Goal: Task Accomplishment & Management: Use online tool/utility

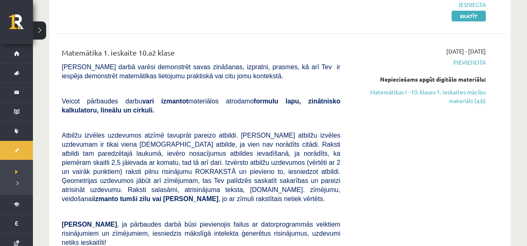
scroll to position [192, 0]
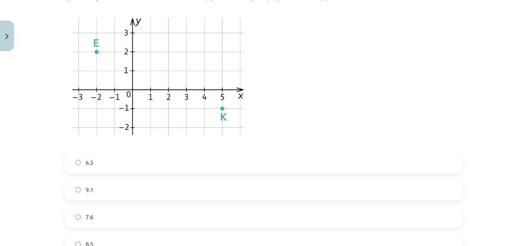
scroll to position [211, 0]
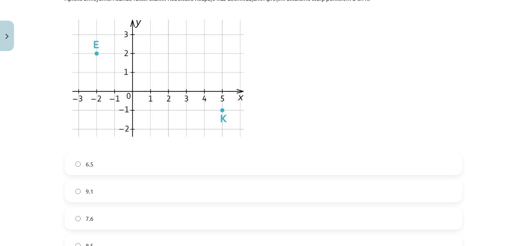
click at [267, 33] on p at bounding box center [264, 78] width 398 height 140
click at [253, 33] on p at bounding box center [264, 78] width 398 height 140
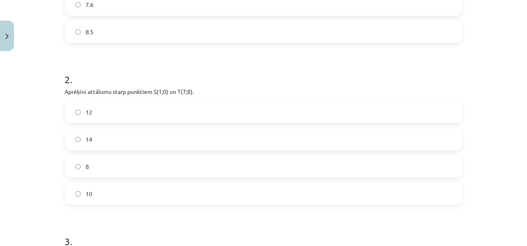
scroll to position [426, 0]
click at [213, 179] on div "12 14 8 10" at bounding box center [264, 152] width 398 height 104
click at [213, 185] on label "10" at bounding box center [263, 192] width 396 height 21
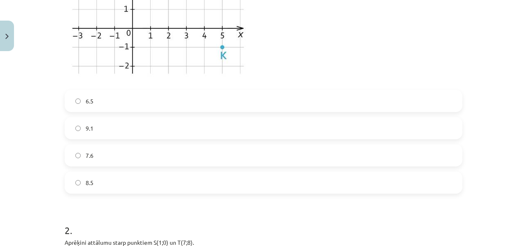
scroll to position [0, 0]
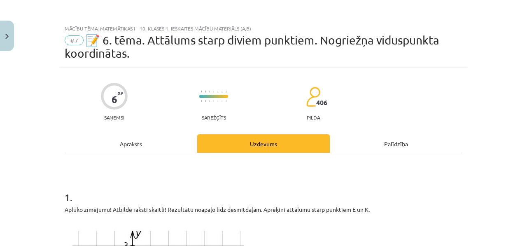
click at [128, 134] on div "Apraksts" at bounding box center [131, 143] width 133 height 19
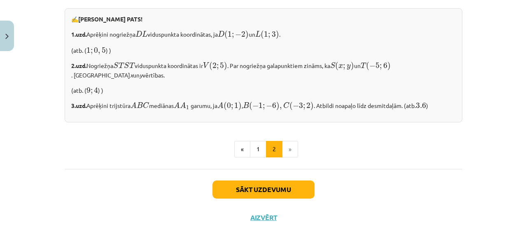
scroll to position [741, 0]
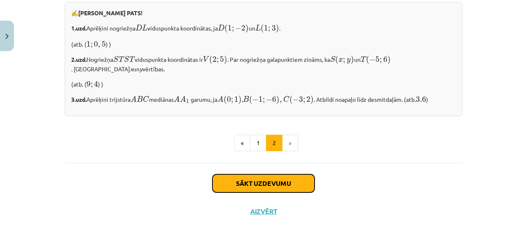
click at [274, 185] on button "Sākt uzdevumu" at bounding box center [264, 183] width 102 height 18
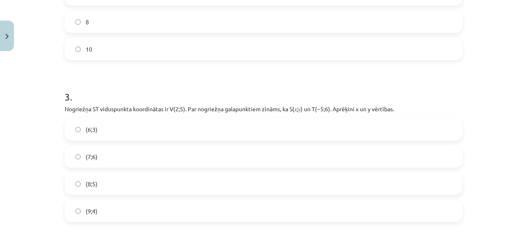
scroll to position [593, 0]
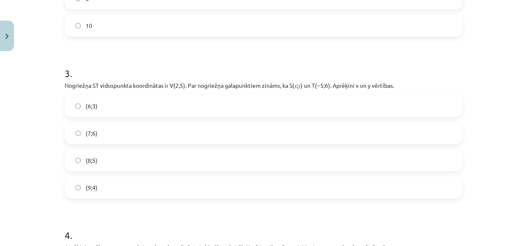
click at [61, 65] on div "6 XP Saņemsi Sarežģīts 406 pilda Apraksts Uzdevums Palīdzība 1 . Aplūko zīmējum…" at bounding box center [264, 117] width 408 height 1284
click at [82, 127] on label "(7;6)" at bounding box center [263, 133] width 396 height 21
click at [88, 77] on h1 "3 ." at bounding box center [264, 66] width 398 height 26
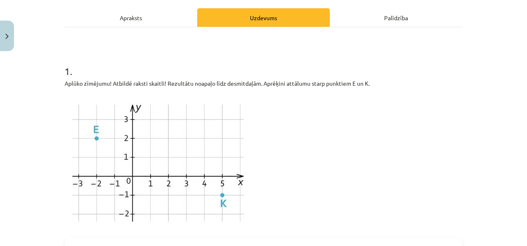
scroll to position [0, 0]
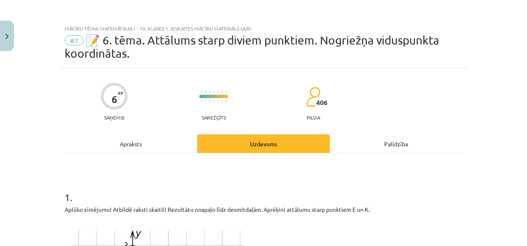
click at [106, 137] on div "Apraksts" at bounding box center [131, 143] width 133 height 19
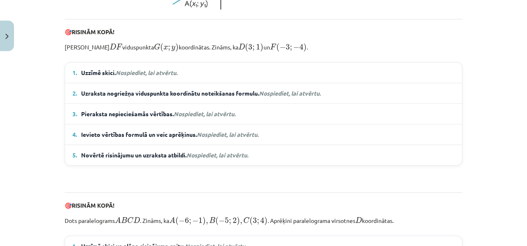
scroll to position [379, 0]
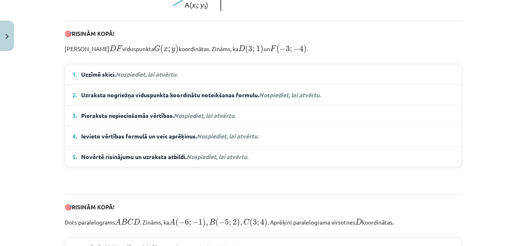
click at [131, 79] on span "Uzzīmē skici. Nospiediet, lai atvērtu." at bounding box center [129, 74] width 96 height 9
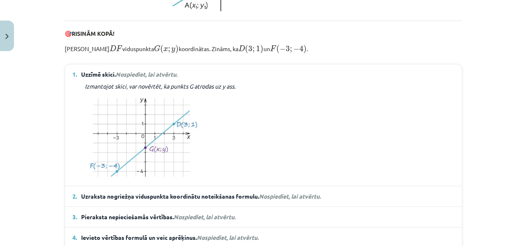
click at [130, 79] on span "Uzzīmē skici. Nospiediet, lai atvērtu." at bounding box center [129, 74] width 96 height 9
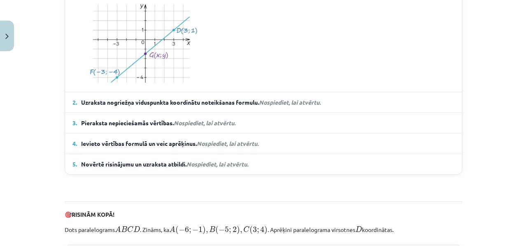
scroll to position [482, 0]
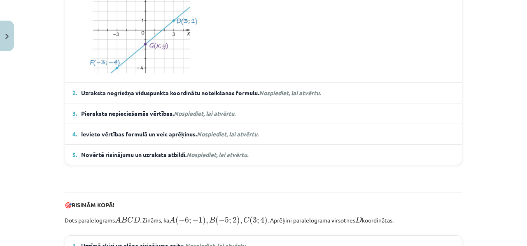
click at [137, 97] on span "Uzraksta nogriežņa viduspunkta koordinātu noteikšanas formulu. Nospiediet, lai …" at bounding box center [201, 93] width 240 height 9
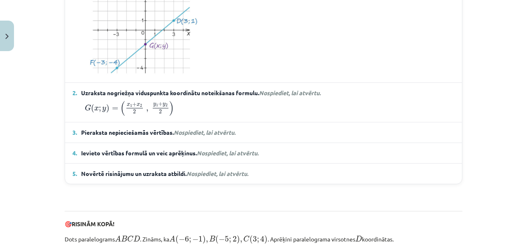
click at [64, 112] on div "6 XP Saņemsi Sarežģīts 406 pilda Apraksts Uzdevums Palīdzība Nogriežņa viduspun…" at bounding box center [264, 92] width 408 height 1012
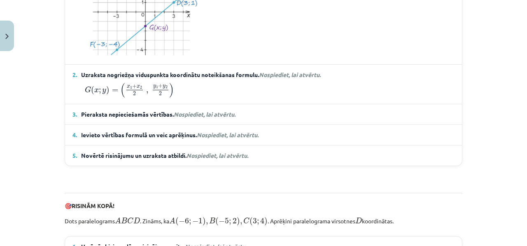
scroll to position [499, 0]
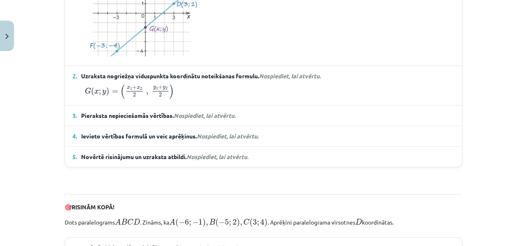
click at [94, 120] on span "Pieraksta nepieciešamās vērtības. Nospiediet, lai atvērtu." at bounding box center [158, 115] width 154 height 9
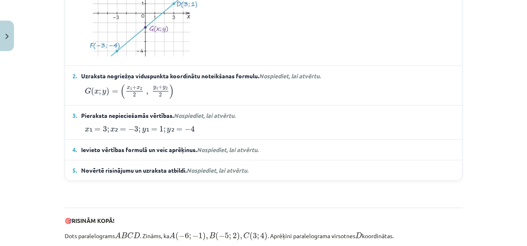
click at [94, 120] on span "Pieraksta nepieciešamās vērtības. Nospiediet, lai atvērtu." at bounding box center [158, 115] width 154 height 9
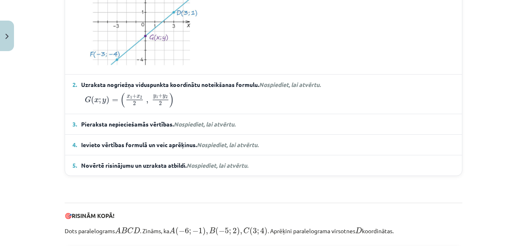
click at [94, 125] on details "3. Pieraksta nepieciešamās vērtības. Nospiediet, lai atvērtu. x ₁ = 3 ; x ₂ = −…" at bounding box center [263, 124] width 397 height 20
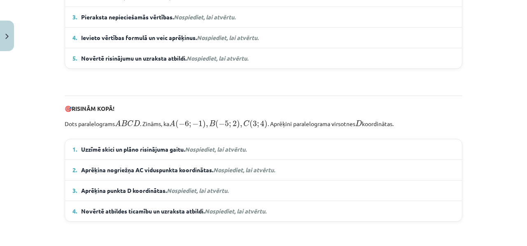
scroll to position [597, 0]
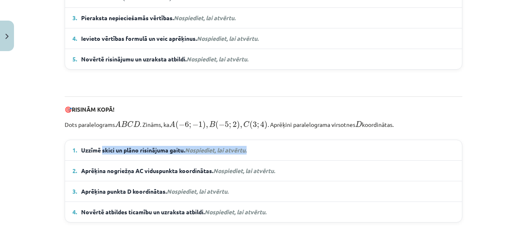
click at [103, 160] on details "1. Uzzīmē skici un plāno risinājuma gaitu. Nospiediet, lai atvērtu. Zināms, ka …" at bounding box center [263, 150] width 397 height 20
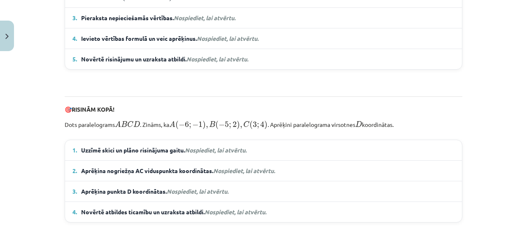
click at [103, 154] on span "Uzzīmē skici un plāno risinājuma gaitu. Nospiediet, lai atvērtu." at bounding box center [164, 150] width 166 height 9
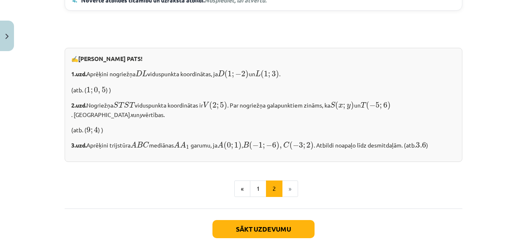
scroll to position [914, 0]
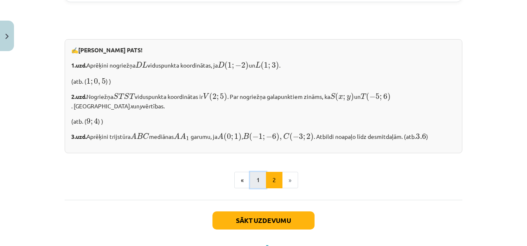
click at [257, 188] on button "1" at bounding box center [258, 180] width 16 height 16
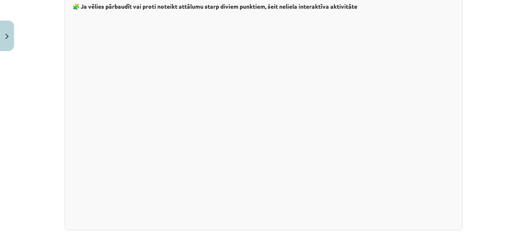
scroll to position [1391, 0]
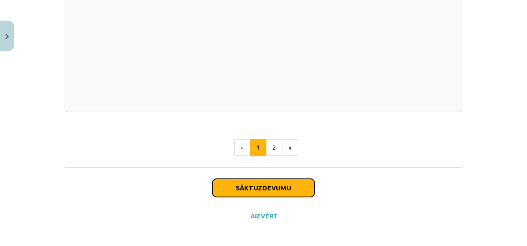
click at [283, 179] on button "Sākt uzdevumu" at bounding box center [264, 188] width 102 height 18
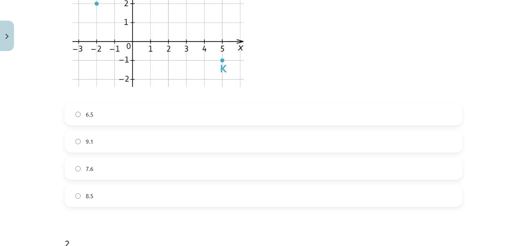
scroll to position [0, 0]
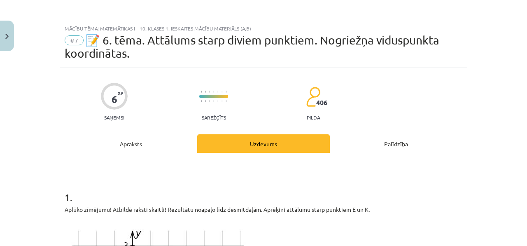
click at [172, 146] on div "Apraksts" at bounding box center [131, 143] width 133 height 19
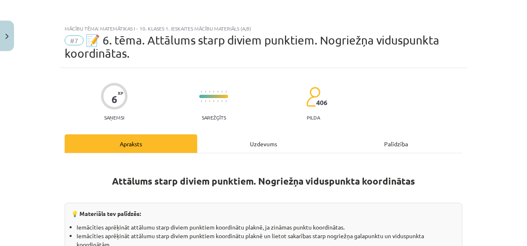
click at [223, 152] on div "Uzdevums" at bounding box center [263, 143] width 133 height 19
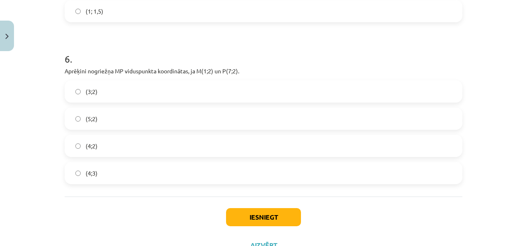
scroll to position [1092, 0]
click at [156, 171] on label "(4;3)" at bounding box center [263, 174] width 396 height 21
click at [155, 151] on label "(4;2)" at bounding box center [263, 146] width 396 height 21
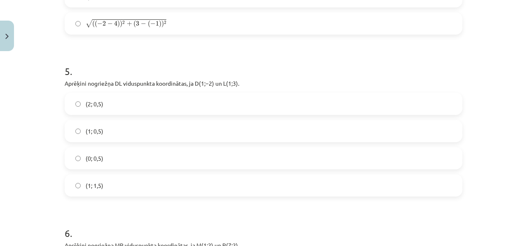
scroll to position [919, 0]
click at [215, 124] on label "(1; 0,5)" at bounding box center [263, 130] width 396 height 21
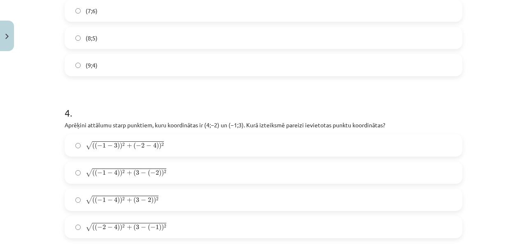
scroll to position [713, 0]
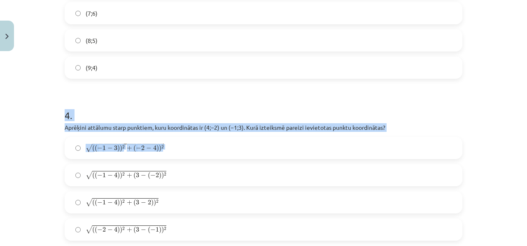
drag, startPoint x: 50, startPoint y: 86, endPoint x: 104, endPoint y: 192, distance: 118.3
click at [98, 165] on div "Mācību tēma: Matemātikas i - 10. klases 1. ieskaites mācību materiāls (a,b) #7 …" at bounding box center [263, 123] width 527 height 246
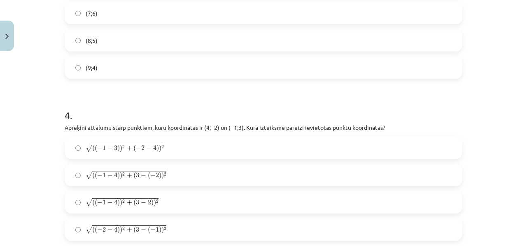
click at [105, 194] on label "√ ( ( − 1 − 4 ) ) 2 + ( 3 − 2 ) ) 2 ( ( − 1 − 4 ) ) 2 + ( 3 − 2 ) ) 2" at bounding box center [263, 202] width 396 height 21
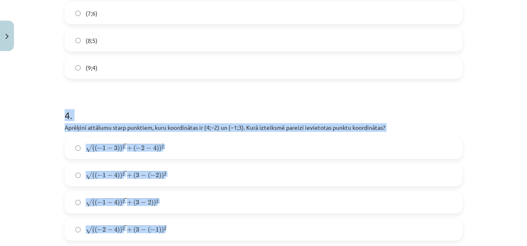
drag, startPoint x: 47, startPoint y: 112, endPoint x: 144, endPoint y: 237, distance: 158.5
click at [144, 237] on div "Mācību tēma: Matemātikas i - 10. klases 1. ieskaites mācību materiāls (a,b) #7 …" at bounding box center [263, 123] width 527 height 246
copy div "4 . Aprēķini attālumu starp punktiem, kuru koordinātas ir ﻿(4;−2) un ﻿(−1;3)﻿. …"
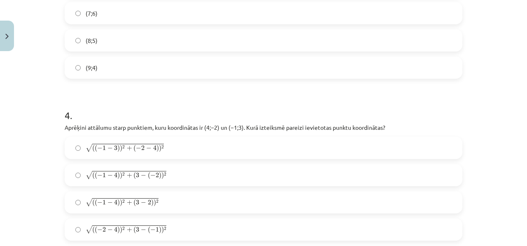
click at [98, 111] on h1 "4 ." at bounding box center [264, 108] width 398 height 26
click at [130, 200] on span "+" at bounding box center [129, 202] width 5 height 5
click at [188, 176] on label "√ ( ( − 1 − 4 ) ) 2 + ( 3 − ( − 2 ) ) 2 ( ( − 1 − 4 ) ) 2 + ( 3 − ( − 2 ) ) 2" at bounding box center [263, 175] width 396 height 21
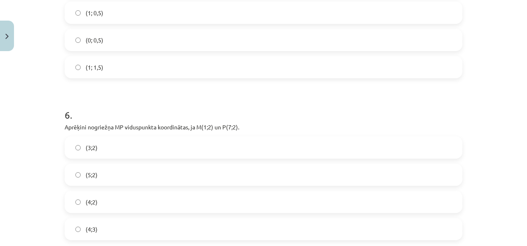
scroll to position [1090, 0]
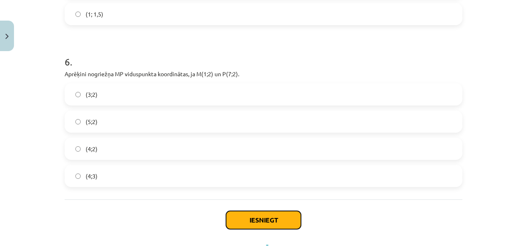
click at [255, 221] on button "Iesniegt" at bounding box center [263, 220] width 75 height 18
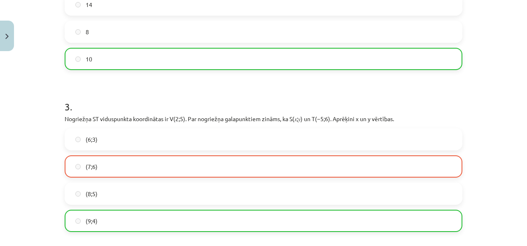
scroll to position [611, 0]
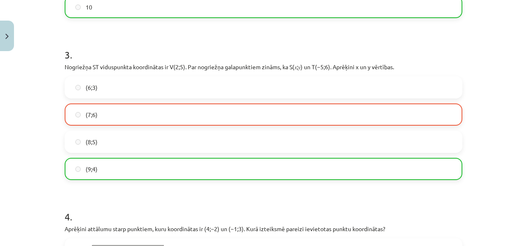
click at [243, 182] on form "1 . Aplūko zīmējumu! Atbildē raksti skaitli! Rezultātu noapaļo līdz desmitdaļām…" at bounding box center [264, 116] width 398 height 1100
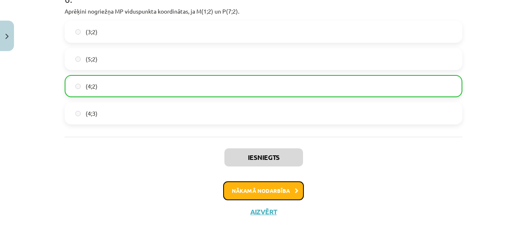
click at [259, 187] on button "Nākamā nodarbība" at bounding box center [263, 190] width 81 height 19
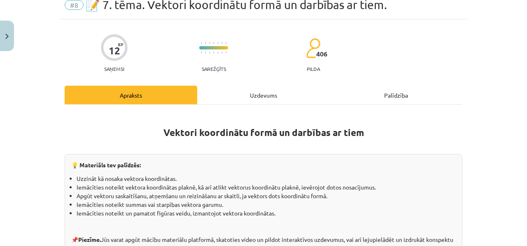
scroll to position [21, 0]
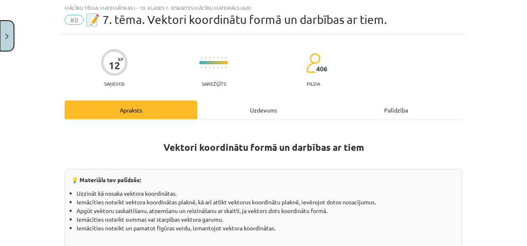
click at [13, 24] on button "Close" at bounding box center [7, 36] width 14 height 30
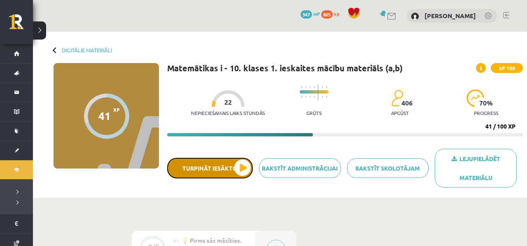
click at [217, 158] on button "Turpināt iesākto" at bounding box center [210, 168] width 86 height 21
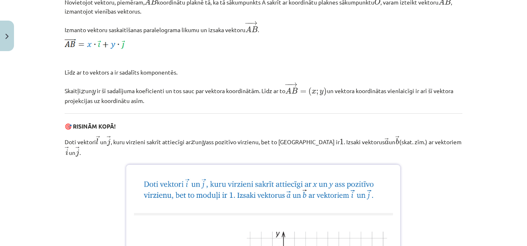
scroll to position [466, 0]
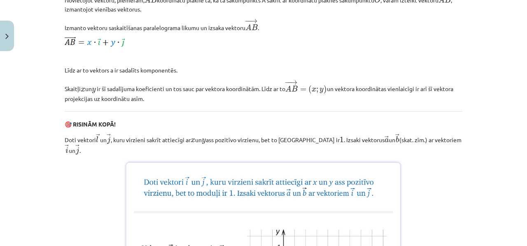
click at [26, 44] on div "Mācību tēma: Matemātikas i - 10. klases 1. ieskaites mācību materiāls (a,b) #8 …" at bounding box center [263, 123] width 527 height 246
click at [11, 36] on button "Close" at bounding box center [7, 36] width 14 height 30
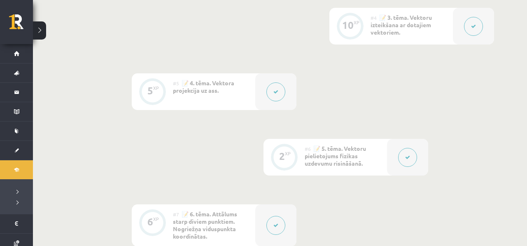
scroll to position [509, 0]
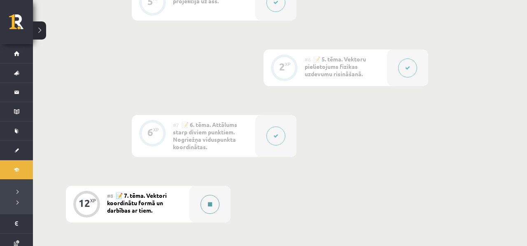
click at [220, 198] on div at bounding box center [209, 204] width 41 height 37
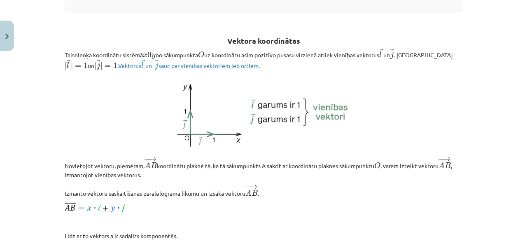
scroll to position [303, 0]
